Goal: Information Seeking & Learning: Learn about a topic

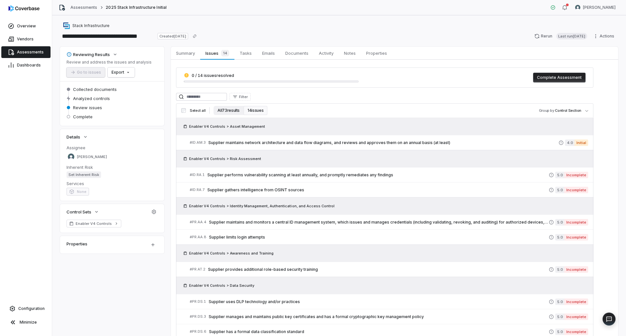
click at [226, 112] on button "All 73 results" at bounding box center [229, 110] width 30 height 9
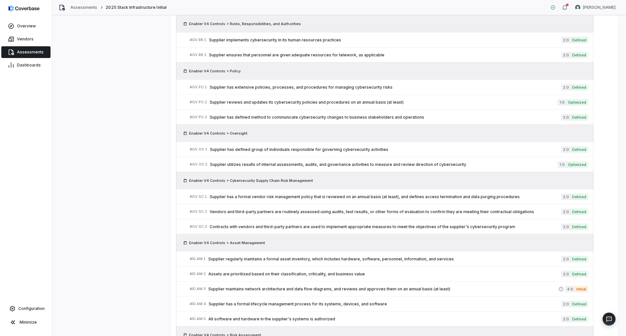
scroll to position [342, 0]
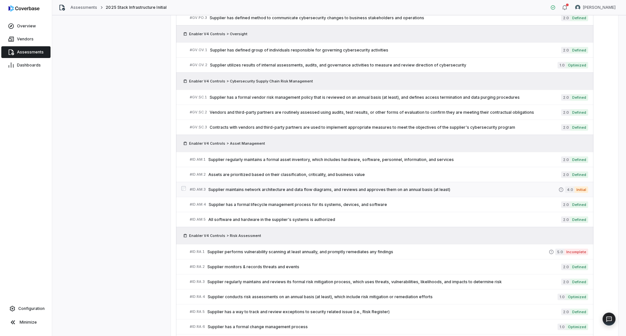
click at [417, 188] on span "Supplier maintains network architecture and data flow diagrams, and reviews and…" at bounding box center [383, 189] width 350 height 5
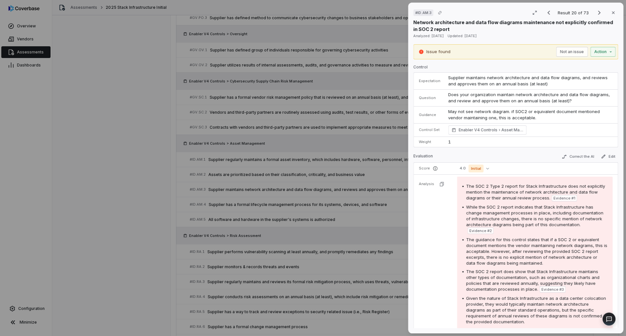
click at [105, 196] on div "# ID.AM.3 Result 20 of 73 Close Network architecture and data flow diagrams mai…" at bounding box center [313, 168] width 626 height 336
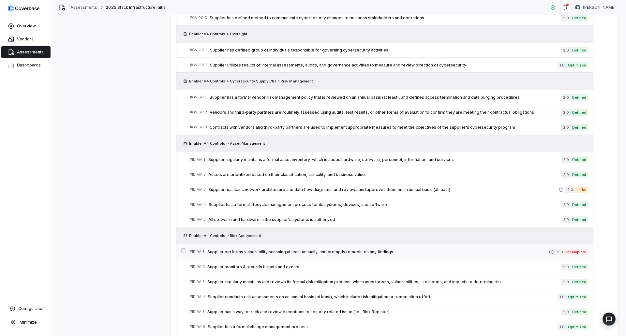
click at [417, 205] on div "# ID.RA.1 Supplier performs vulnerability scanning at least annually, and promp…" at bounding box center [369, 251] width 359 height 7
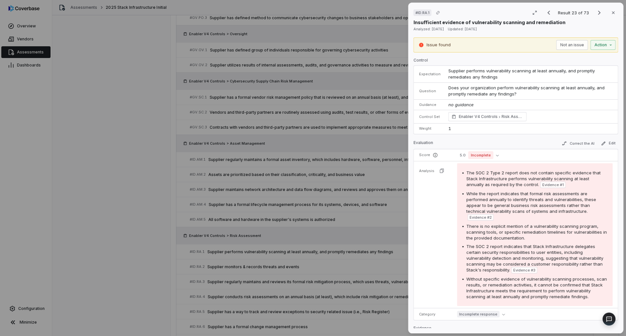
click at [97, 192] on div "# ID.RA.1 Result 23 of 73 Close Insufficient evidence of vulnerability scanning…" at bounding box center [313, 168] width 626 height 336
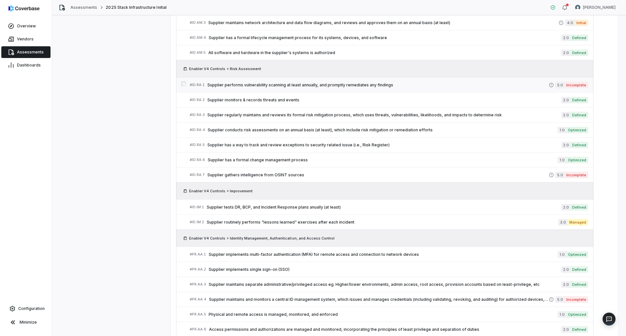
scroll to position [537, 0]
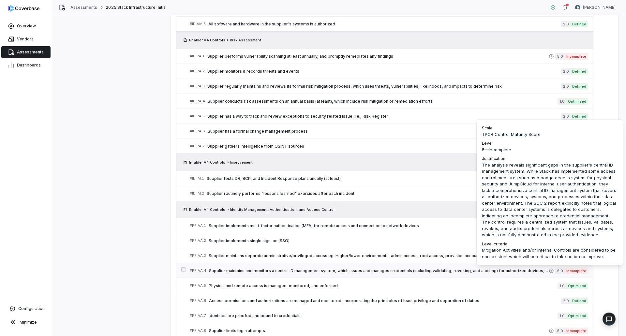
click at [417, 205] on span "5.0" at bounding box center [559, 271] width 9 height 7
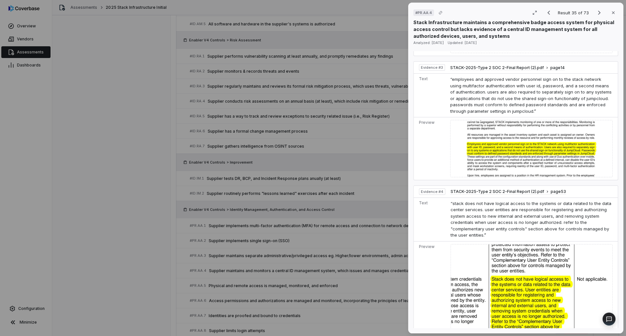
scroll to position [757, 0]
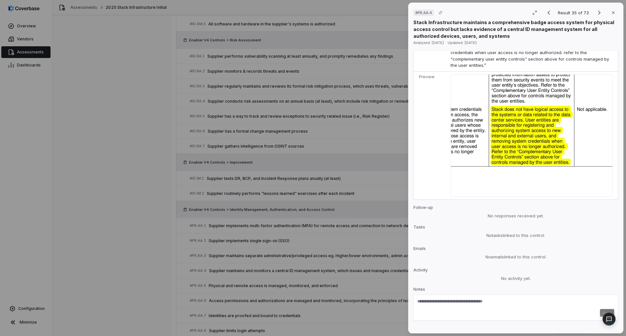
click at [117, 205] on div "# PR.AA.4 Result 35 of 73 Close Stack Infrastructure maintains a comprehensive …" at bounding box center [313, 168] width 626 height 336
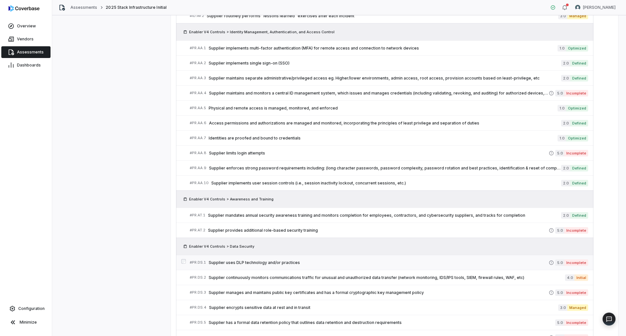
scroll to position [733, 0]
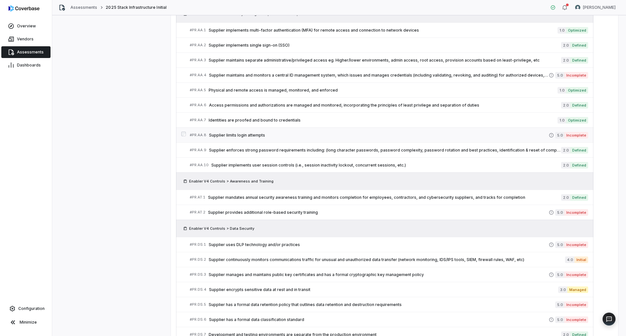
click at [417, 137] on span "Supplier limits login attempts" at bounding box center [379, 135] width 340 height 5
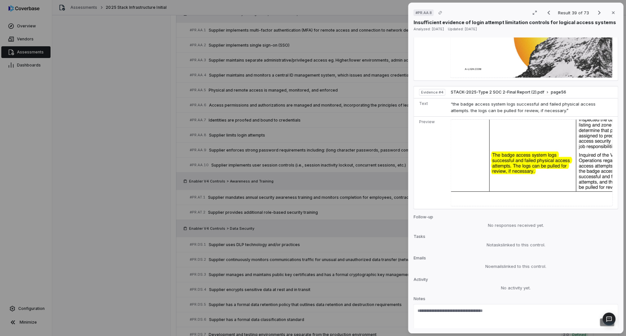
scroll to position [746, 0]
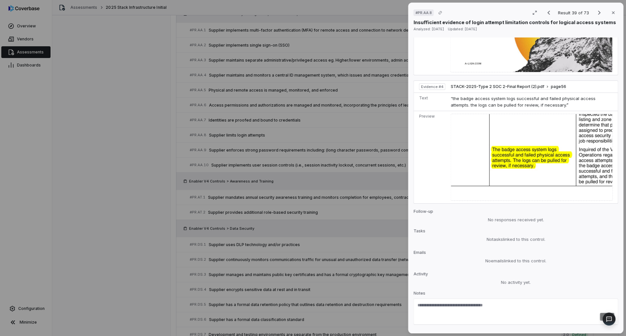
click at [93, 205] on div "# PR.AA.8 Result 39 of 73 Close Insufficient evidence of login attempt limitati…" at bounding box center [313, 168] width 626 height 336
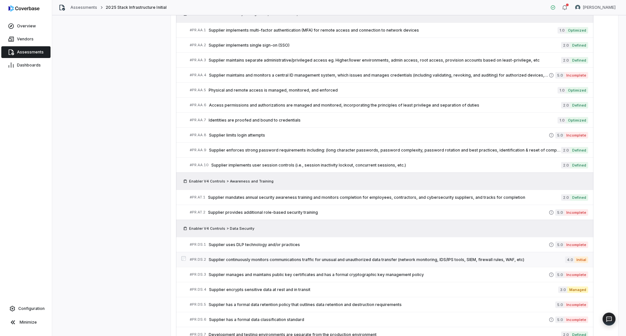
click at [417, 205] on span "Supplier continuously monitors communications traffic for unusual and unauthori…" at bounding box center [387, 259] width 356 height 5
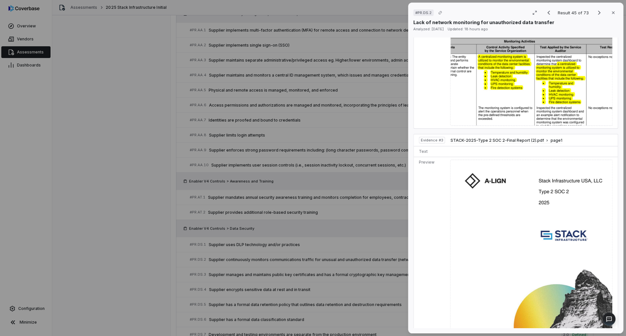
scroll to position [1037, 0]
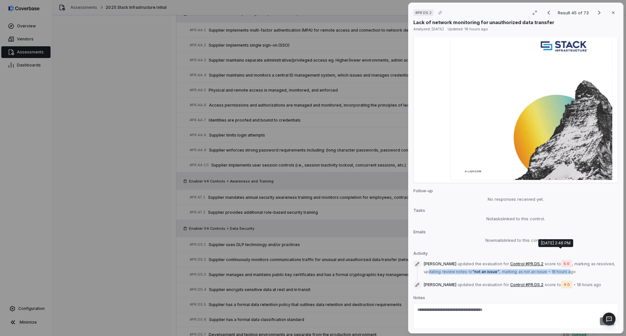
drag, startPoint x: 434, startPoint y: 253, endPoint x: 568, endPoint y: 251, distance: 133.7
click at [417, 205] on span "[PERSON_NAME] updated the evaluation for Control #PR.DS.2 score to 5.0 , markin…" at bounding box center [521, 267] width 194 height 14
click at [372, 179] on div "# PR.DS.2 Result 45 of 73 Close Lack of network monitoring for unauthorized dat…" at bounding box center [313, 168] width 626 height 336
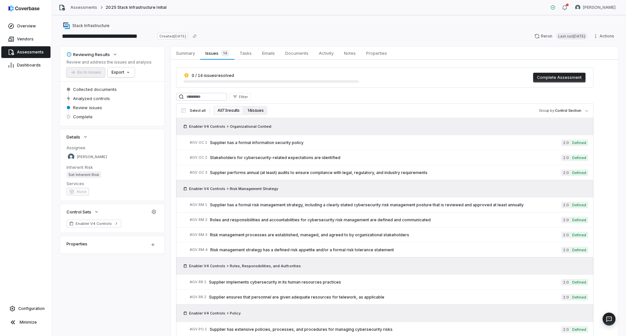
click at [257, 111] on button "14 issues" at bounding box center [256, 110] width 24 height 9
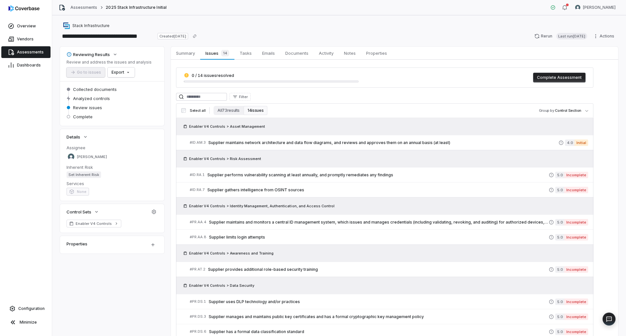
click at [32, 55] on link "Assessments" at bounding box center [25, 52] width 49 height 12
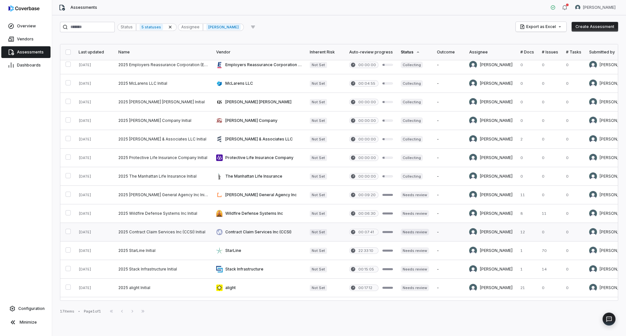
scroll to position [78, 0]
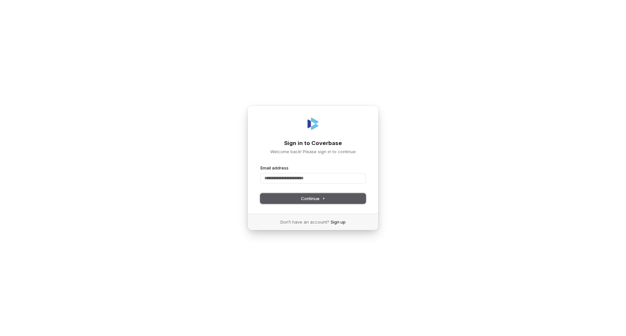
click at [325, 198] on icon at bounding box center [323, 198] width 3 height 3
